Goal: Obtain resource: Obtain resource

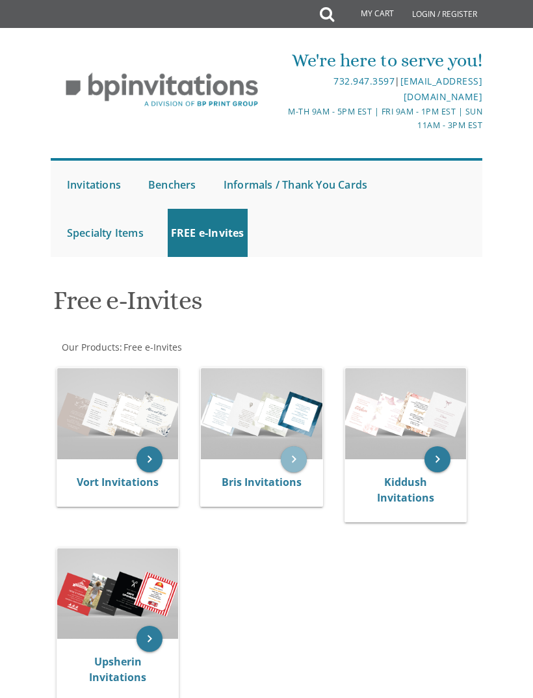
click at [294, 446] on icon "keyboard_arrow_right" at bounding box center [294, 459] width 26 height 26
click at [294, 459] on icon "keyboard_arrow_right" at bounding box center [294, 459] width 26 height 26
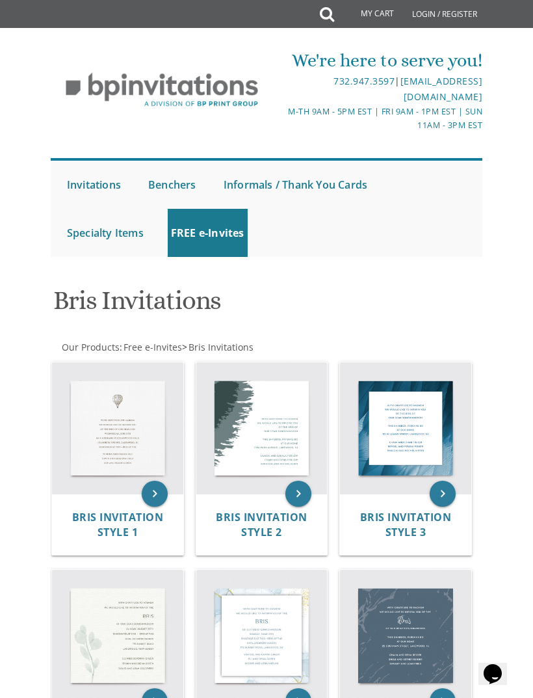
click at [141, 427] on img at bounding box center [117, 427] width 131 height 131
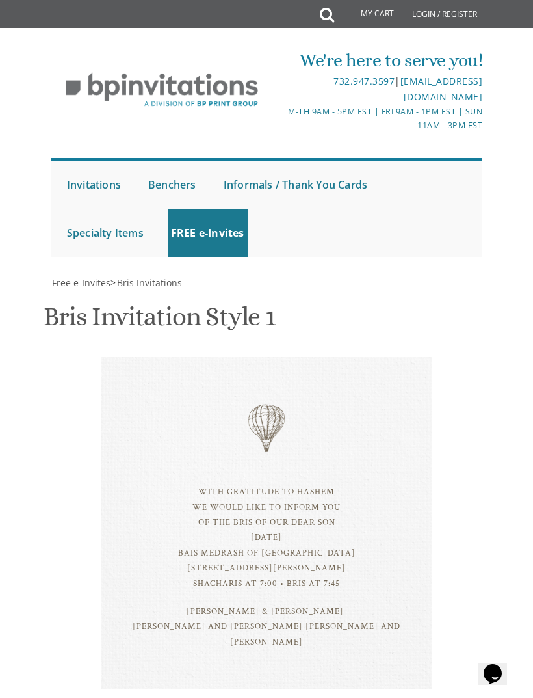
scroll to position [388, 0]
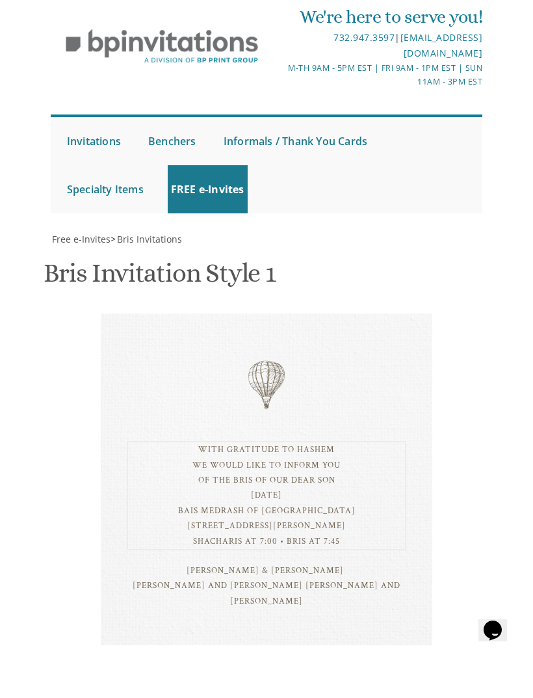
type textarea "With gratitude to Hashem We would like to inform you of the bris of our dear so…"
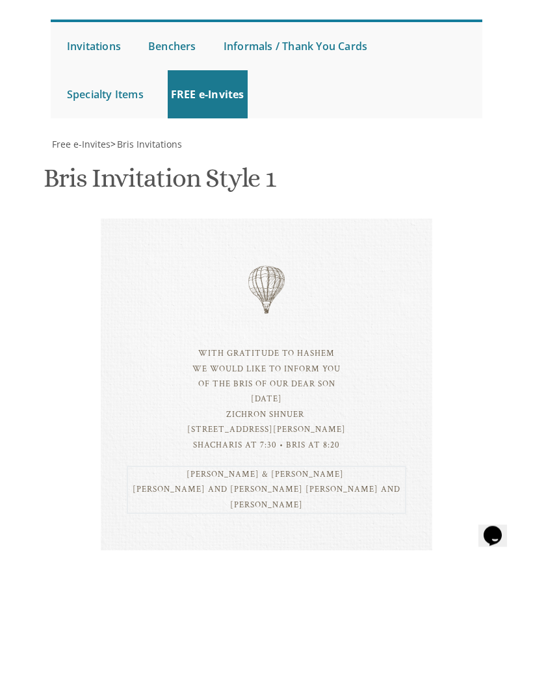
type textarea "Yechezkel & Goldie Storch Rabbi & Mrs. Moshe Eisenberg Rabbi & Mrs. Binyomin St…"
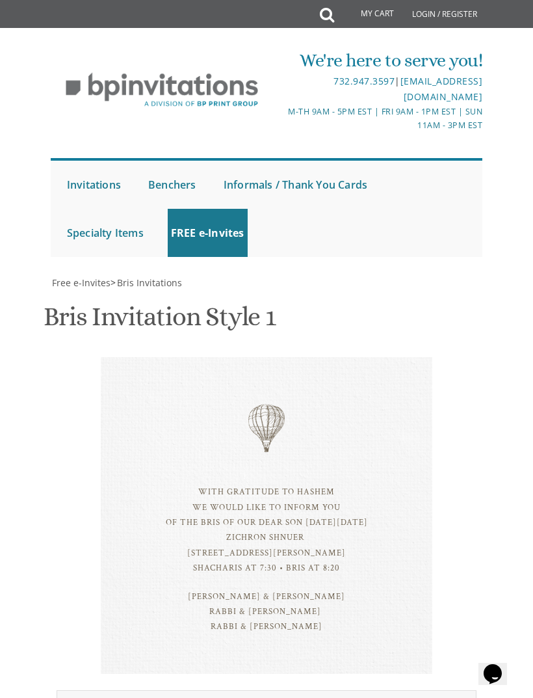
scroll to position [367, 0]
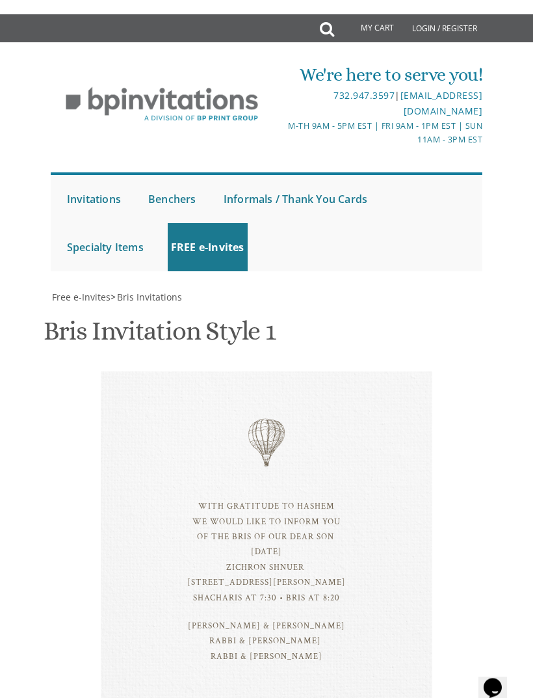
scroll to position [543, 0]
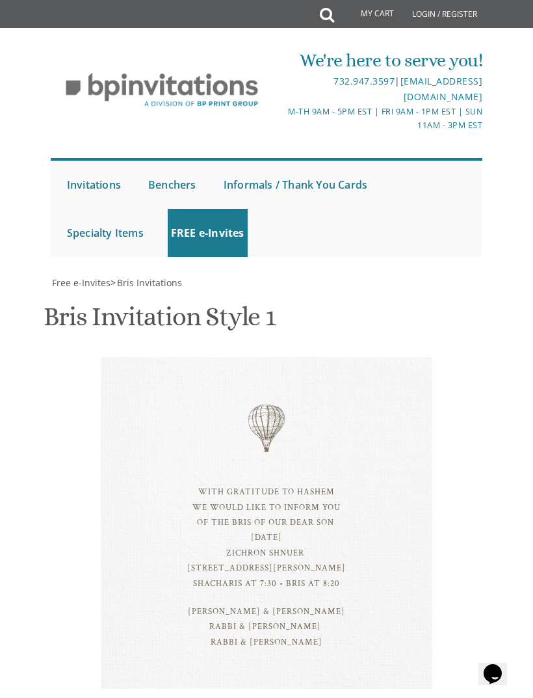
type textarea "With gratitude to Hashem We would like to inform you of the bris of our dear so…"
type input "[EMAIL_ADDRESS][DOMAIN_NAME]"
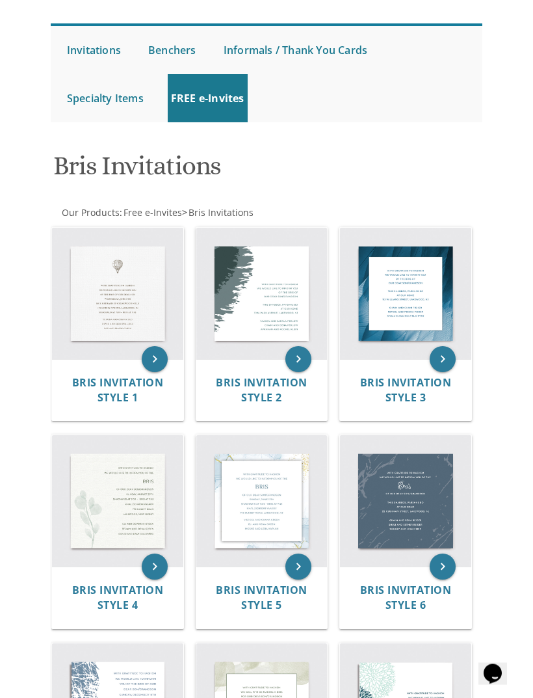
scroll to position [135, 0]
click at [231, 582] on span "Bris Invitation Style 5" at bounding box center [262, 596] width 92 height 29
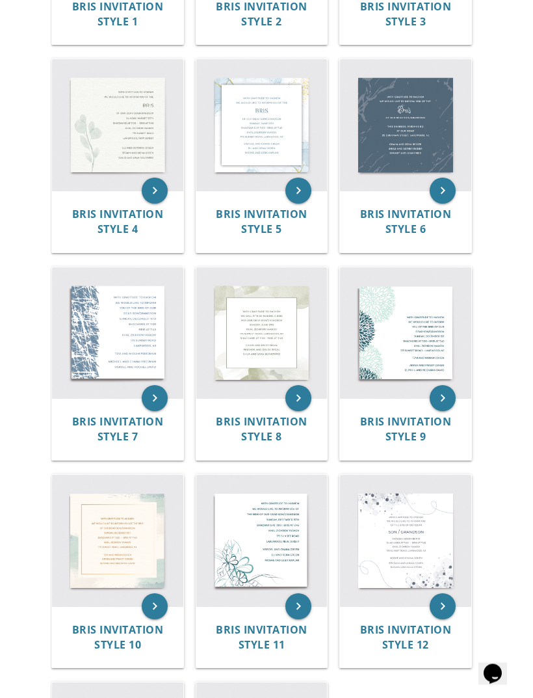
scroll to position [503, 0]
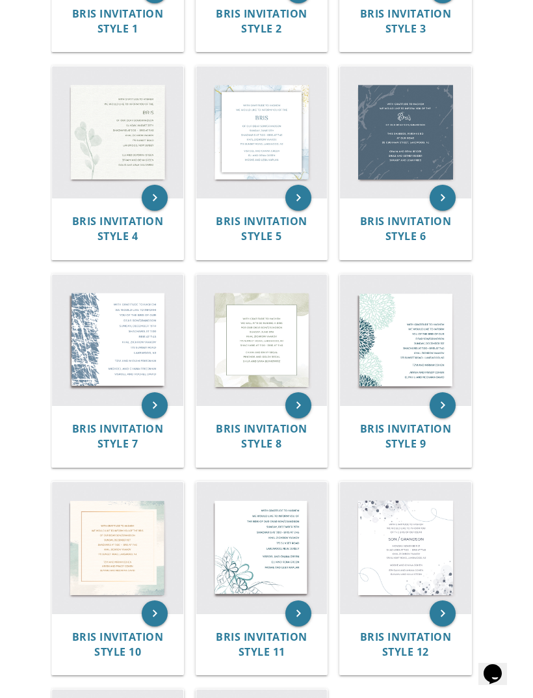
click at [397, 142] on img at bounding box center [405, 131] width 131 height 131
click at [102, 375] on img at bounding box center [117, 339] width 131 height 131
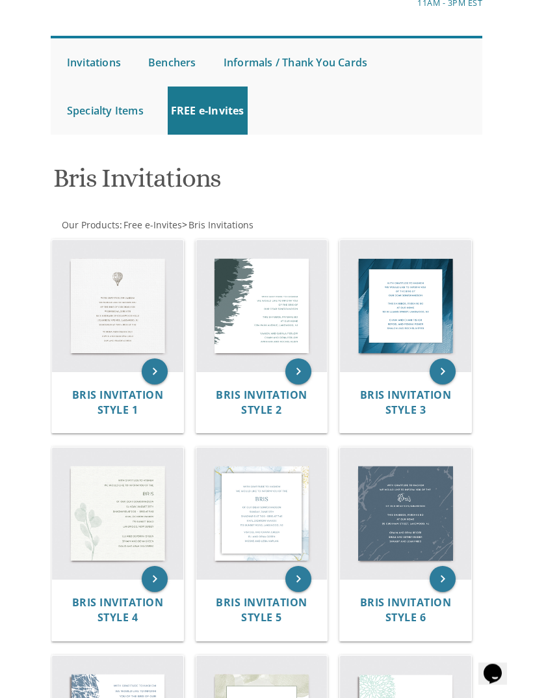
scroll to position [116, 0]
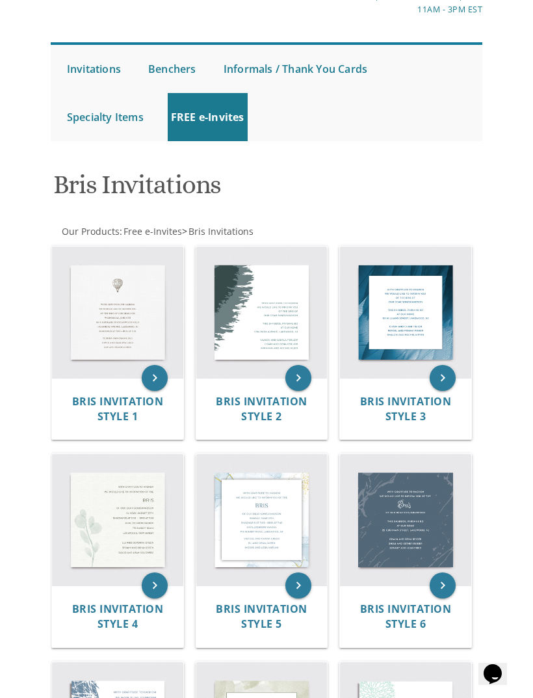
click at [251, 514] on img at bounding box center [261, 519] width 131 height 131
click at [233, 581] on img at bounding box center [261, 519] width 131 height 131
click at [304, 585] on icon "keyboard_arrow_right" at bounding box center [298, 585] width 26 height 26
click at [239, 527] on img at bounding box center [261, 519] width 131 height 131
click at [297, 584] on icon "keyboard_arrow_right" at bounding box center [298, 585] width 26 height 26
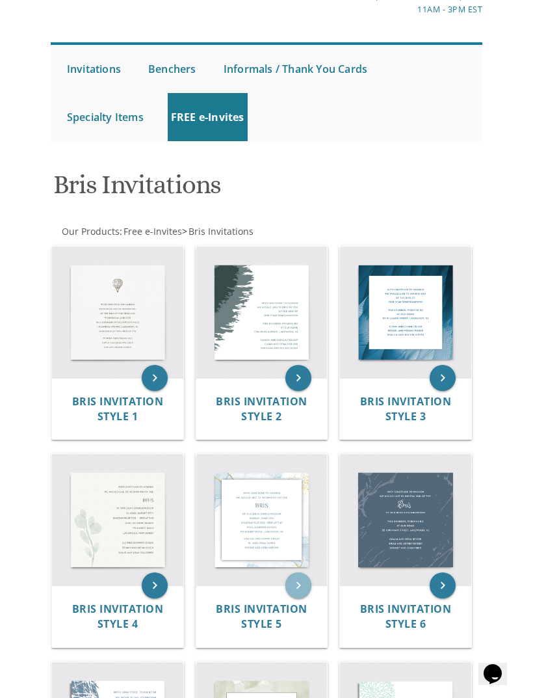
click at [300, 586] on icon "keyboard_arrow_right" at bounding box center [298, 585] width 26 height 26
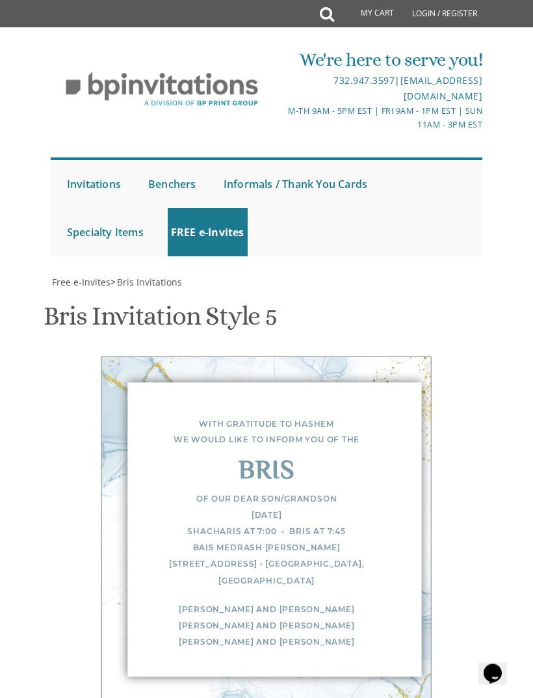
scroll to position [344, 0]
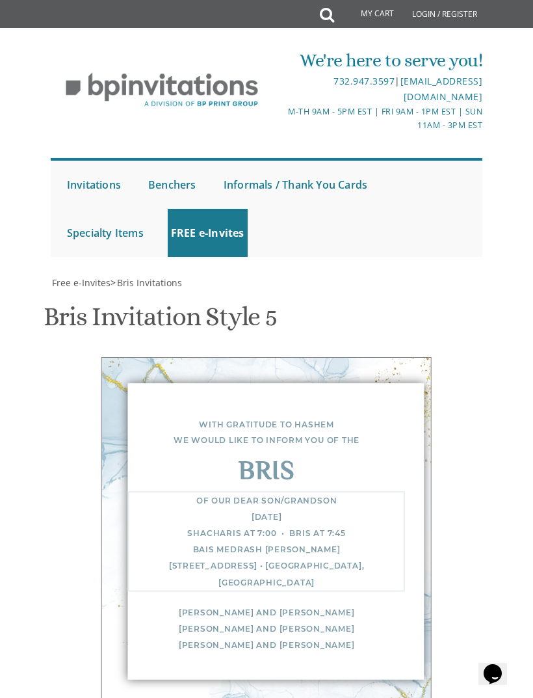
scroll to position [425, 0]
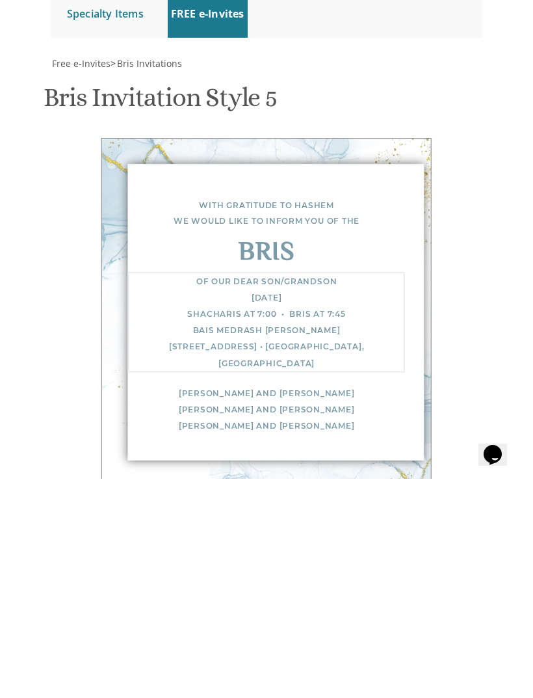
type textarea "Of our dear son/grandson [DATE] Shacharis at 7:30 • Bris at 8:20 Zichron Shnuer…"
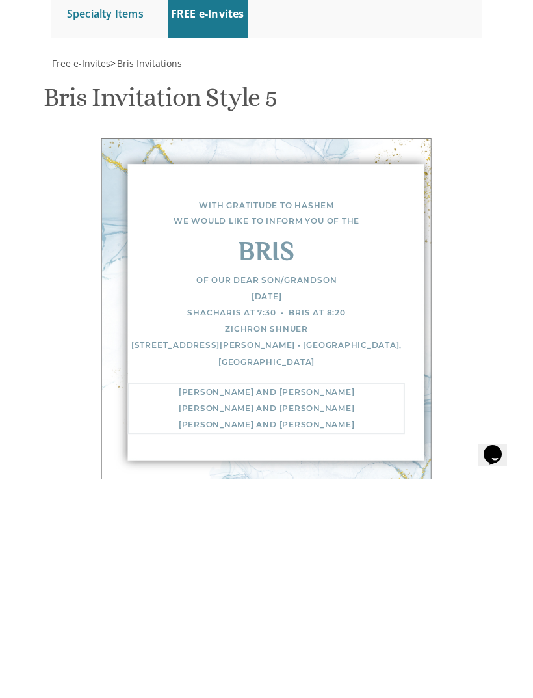
scroll to position [0, 0]
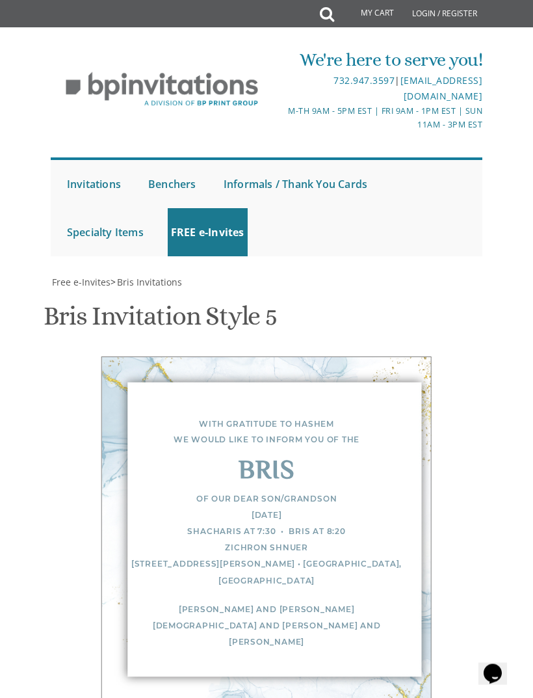
scroll to position [644, 0]
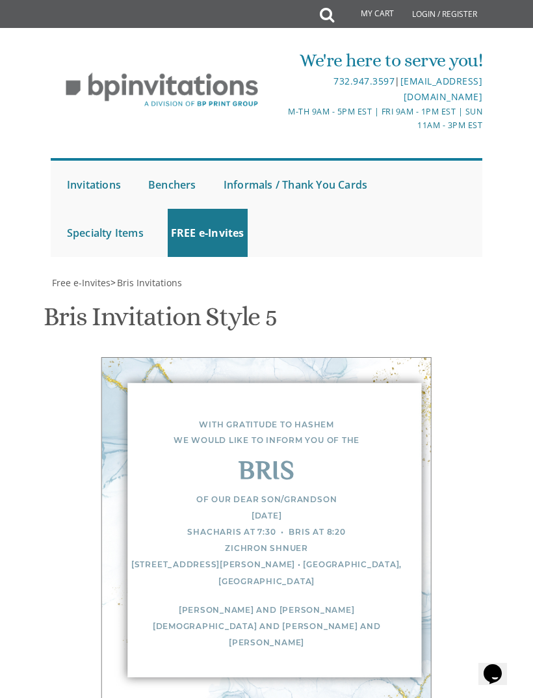
type textarea "[PERSON_NAME] and [PERSON_NAME][DEMOGRAPHIC_DATA] and [PERSON_NAME] and [PERSON…"
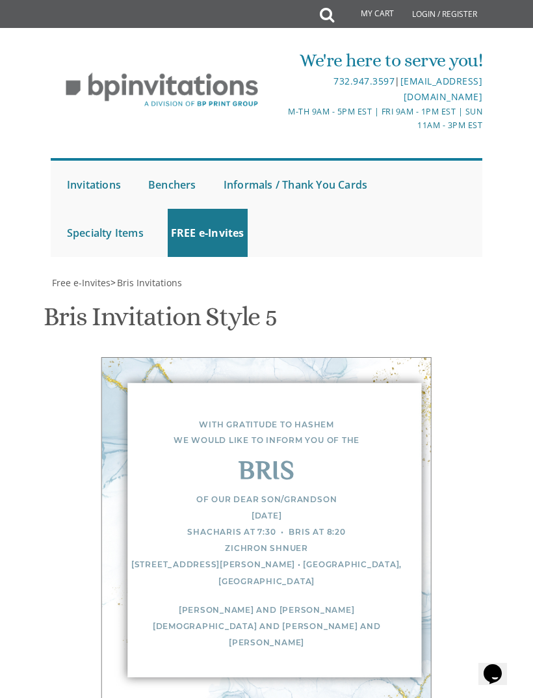
type input "[EMAIL_ADDRESS][DOMAIN_NAME]"
